Goal: Information Seeking & Learning: Learn about a topic

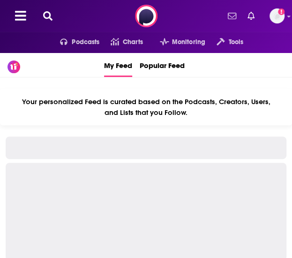
click at [46, 14] on button at bounding box center [47, 16] width 15 height 11
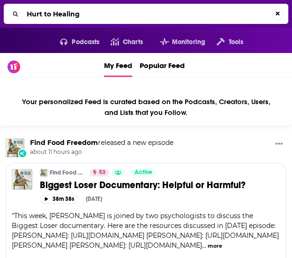
type input "Hurt to Healing"
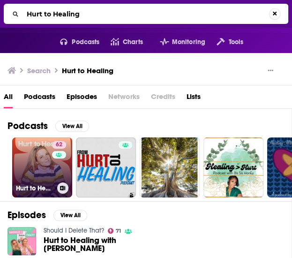
click at [47, 172] on link "62 Hurt to Healing" at bounding box center [42, 167] width 60 height 60
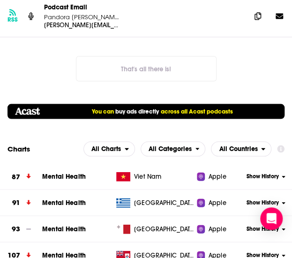
scroll to position [1359, 0]
